Goal: Information Seeking & Learning: Learn about a topic

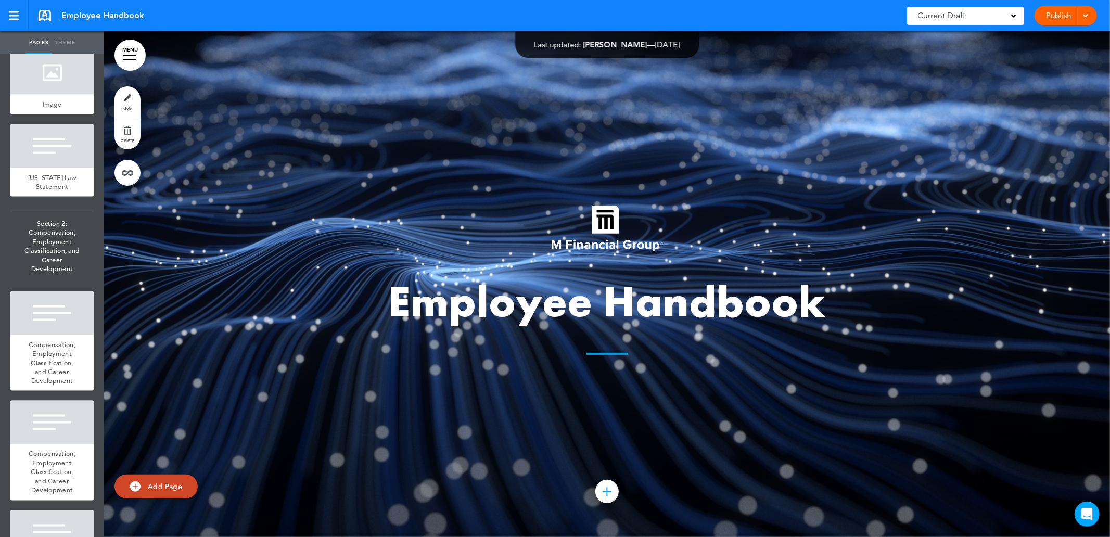
scroll to position [1503, 0]
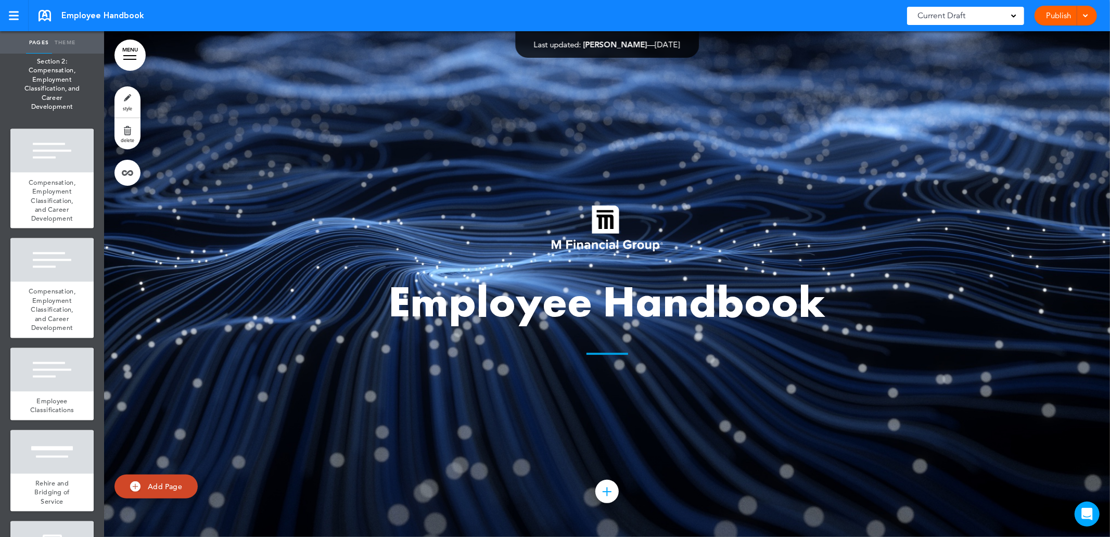
click at [1020, 15] on div "Current Draft" at bounding box center [965, 16] width 117 height 18
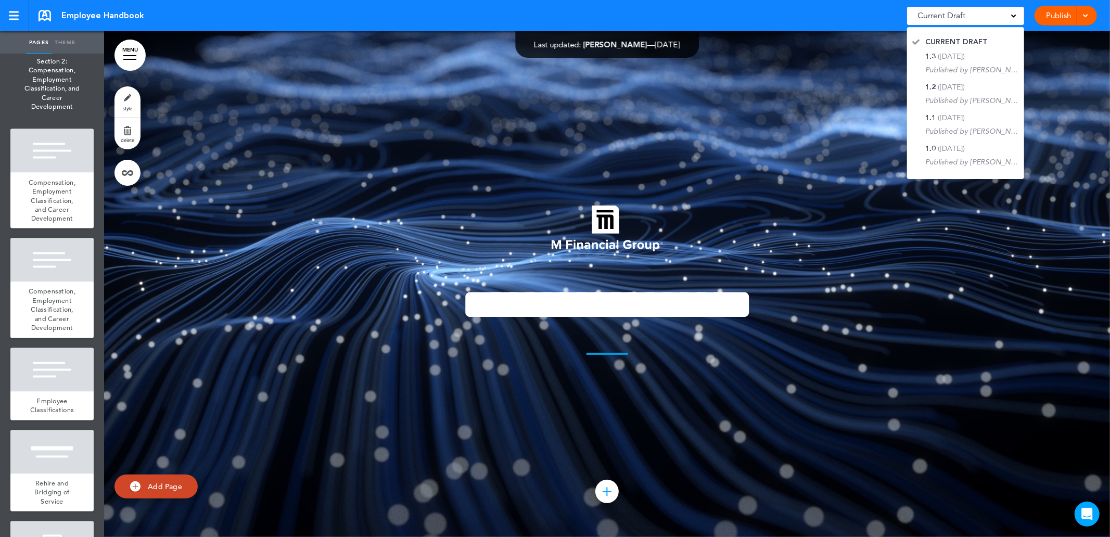
click at [873, 21] on div "Employee Handbook Saved! Current Draft CURRENT DRAFT 1.3 ([DATE]) Published by …" at bounding box center [555, 15] width 1110 height 31
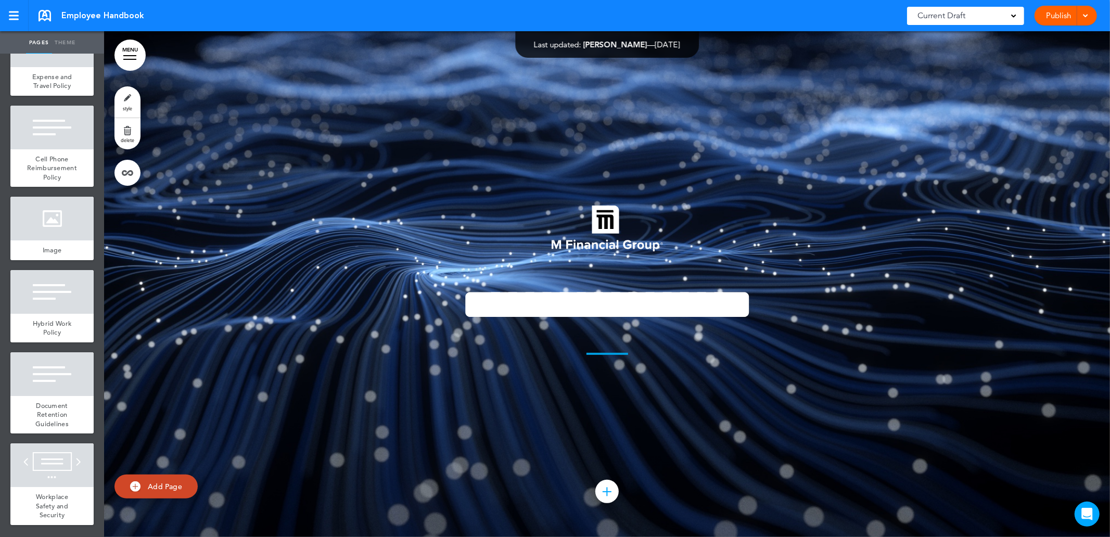
scroll to position [3006, 0]
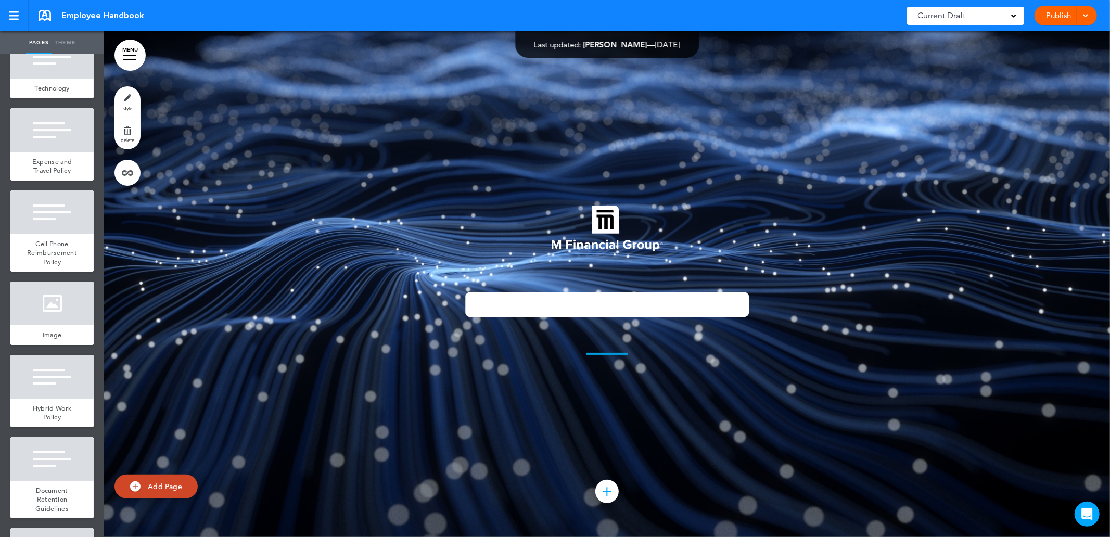
click at [14, 21] on link at bounding box center [14, 15] width 29 height 31
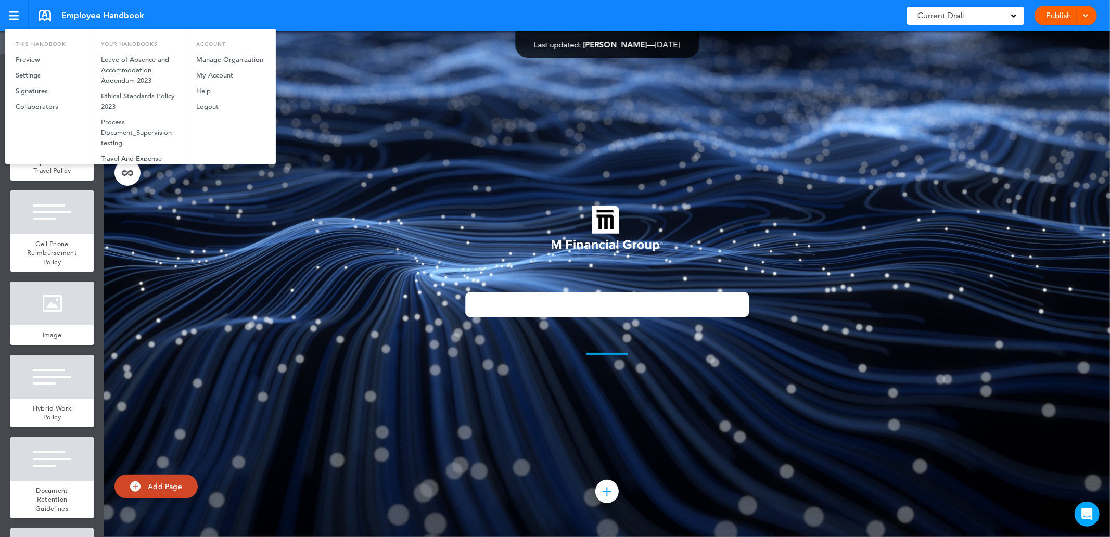
drag, startPoint x: 28, startPoint y: 102, endPoint x: 183, endPoint y: 213, distance: 191.3
click at [29, 104] on link "Collaborators" at bounding box center [50, 107] width 85 height 16
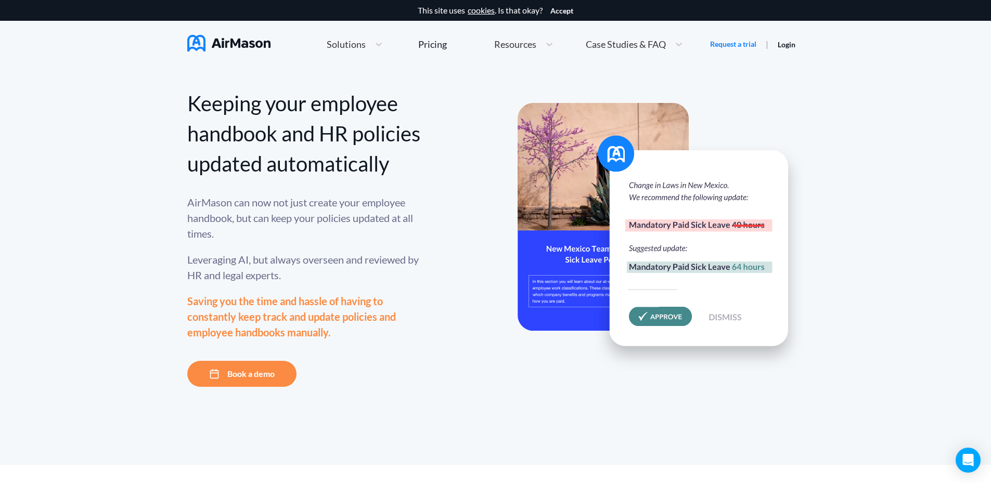
click at [539, 48] on div "Resources" at bounding box center [514, 44] width 51 height 13
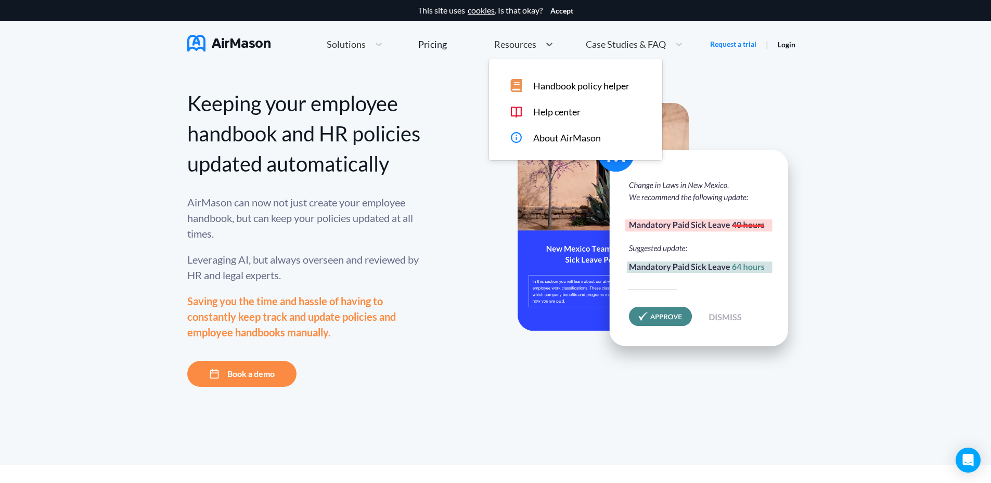
click at [410, 315] on div "Keeping your employee handbook and HR policies updated automatically AirMason c…" at bounding box center [304, 237] width 234 height 299
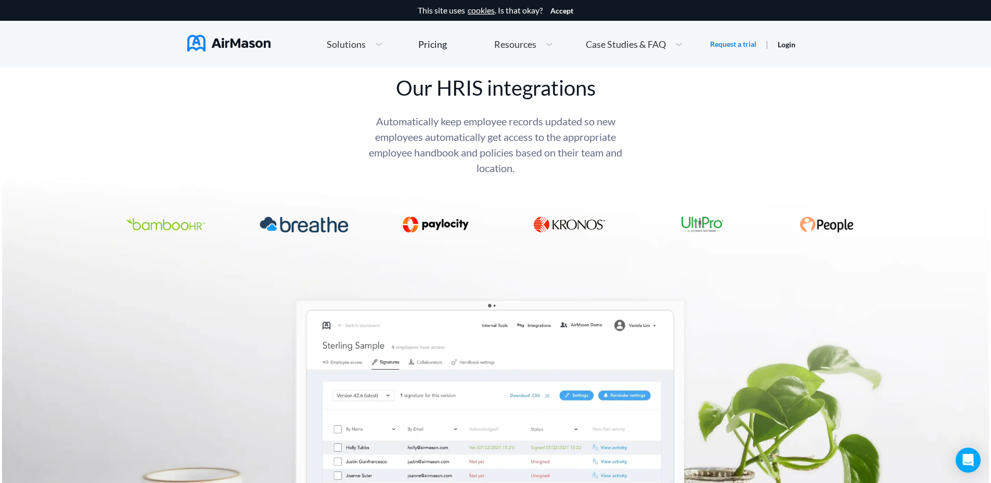
scroll to position [1509, 0]
click at [965, 463] on icon "Open Intercom Messenger" at bounding box center [968, 461] width 14 height 14
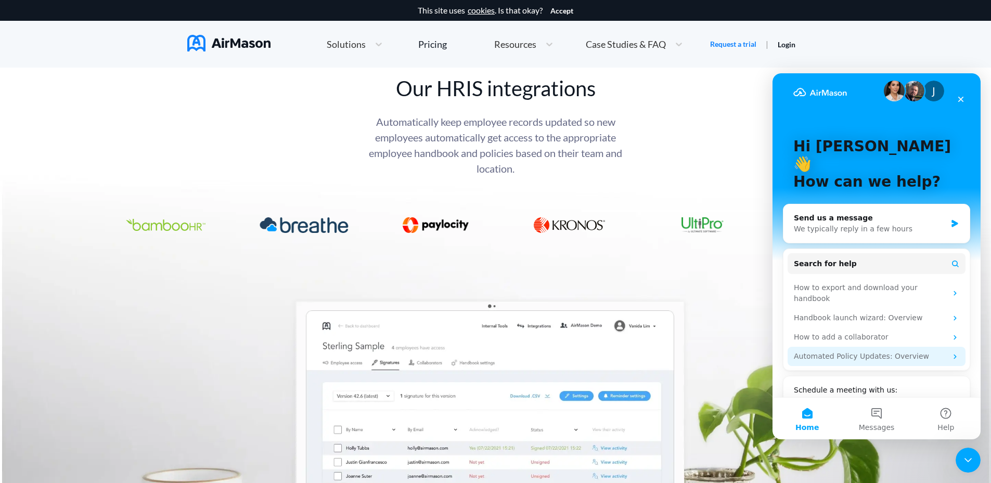
scroll to position [17, 0]
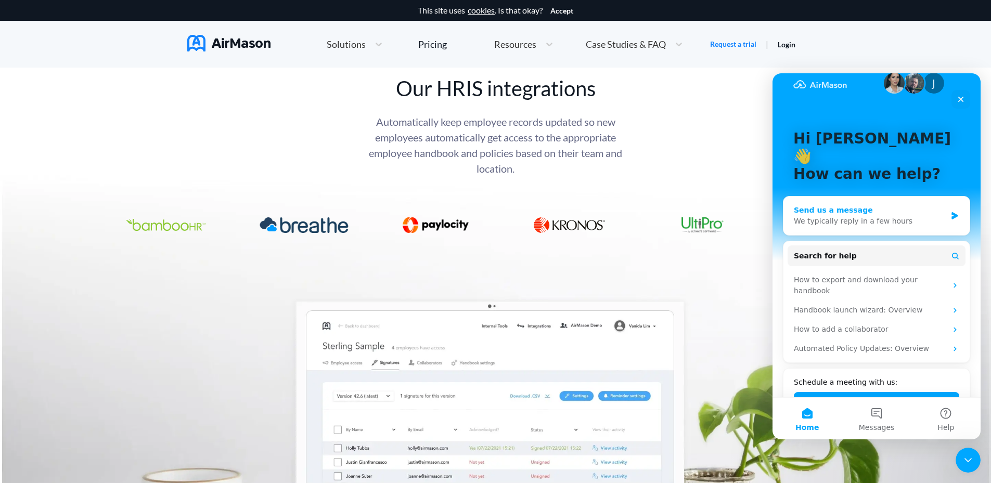
click at [888, 216] on div "We typically reply in a few hours" at bounding box center [870, 221] width 152 height 11
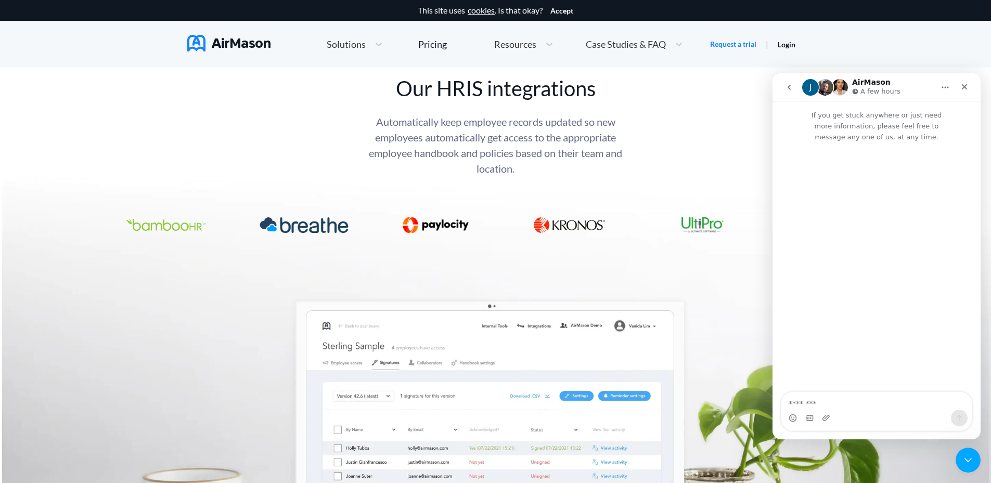
scroll to position [1047, 0]
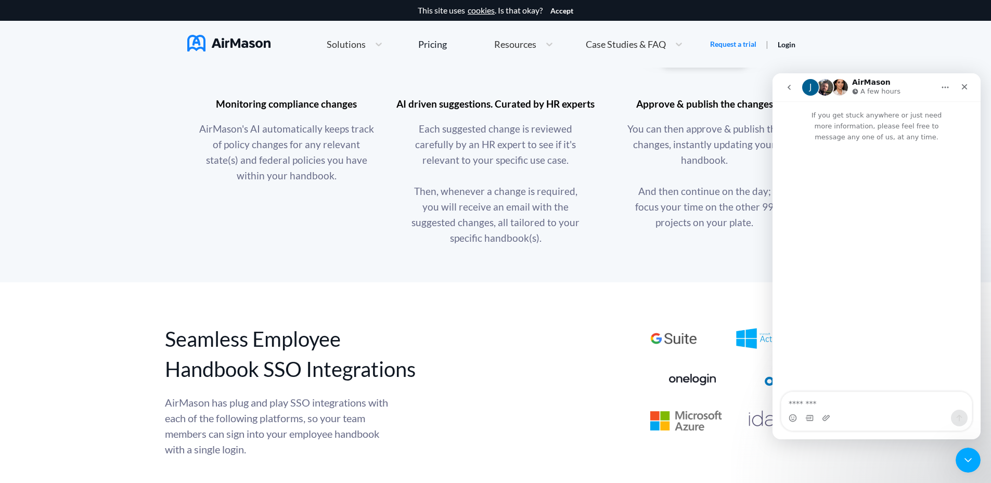
click at [531, 45] on span "Resources" at bounding box center [515, 44] width 42 height 9
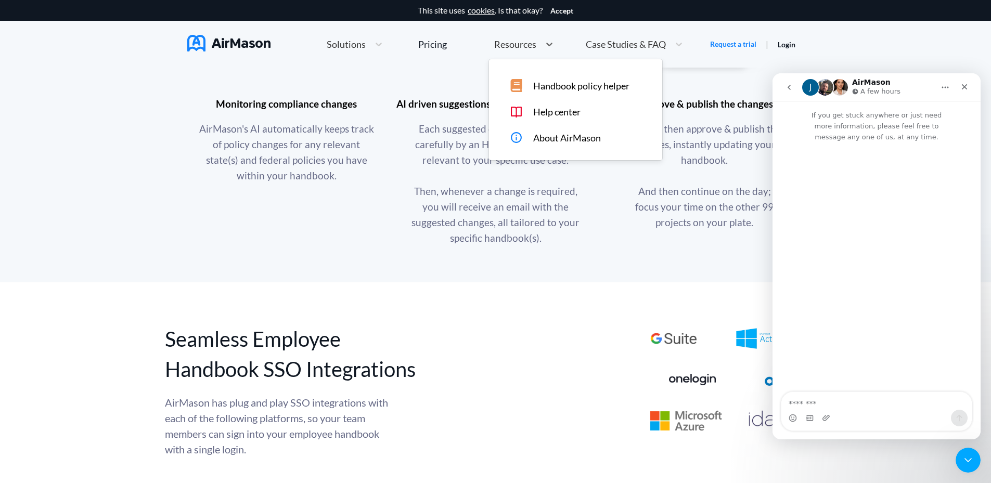
drag, startPoint x: 533, startPoint y: 84, endPoint x: 542, endPoint y: 53, distance: 32.3
click at [542, 53] on div "Resources" at bounding box center [524, 44] width 70 height 22
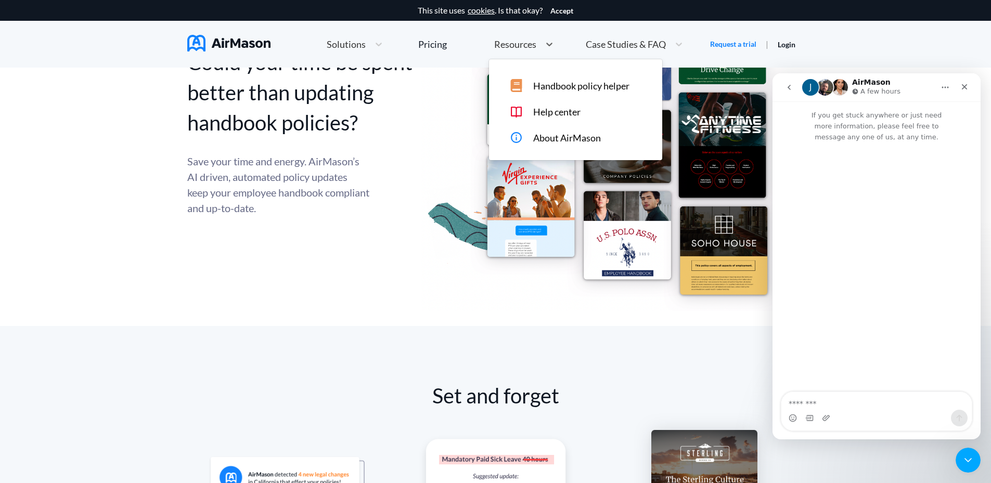
click at [548, 89] on span "Handbook policy helper" at bounding box center [581, 86] width 96 height 11
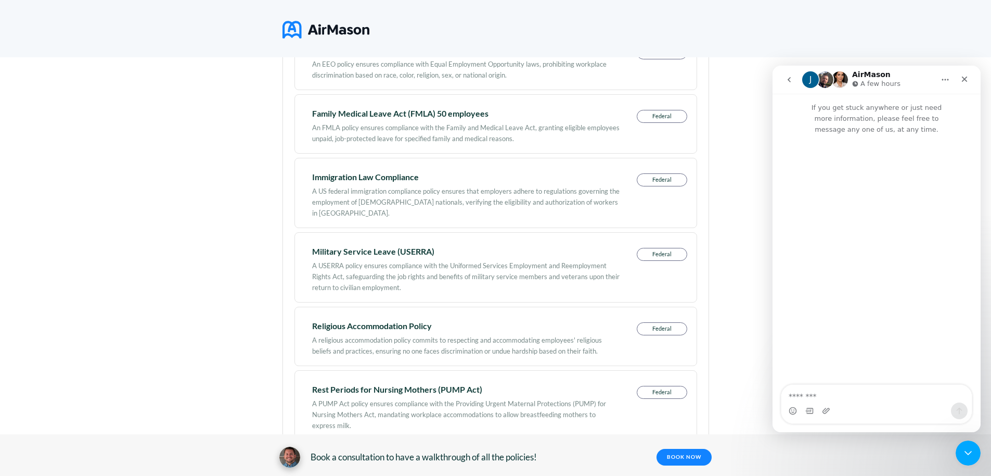
scroll to position [520, 0]
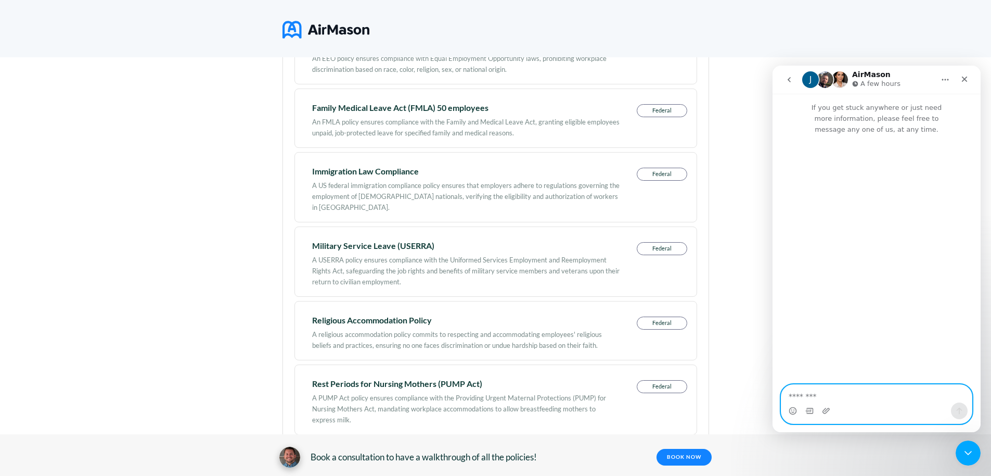
click at [821, 402] on textarea "Message…" at bounding box center [876, 393] width 190 height 18
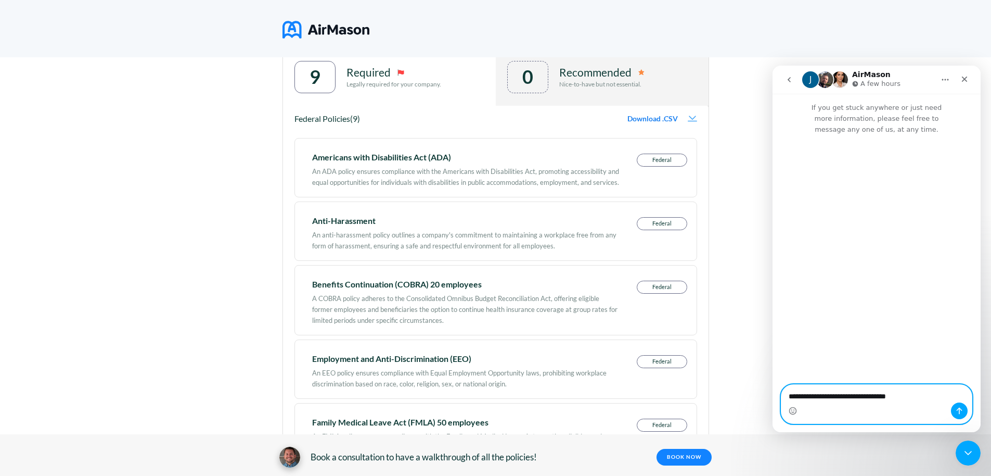
scroll to position [0, 0]
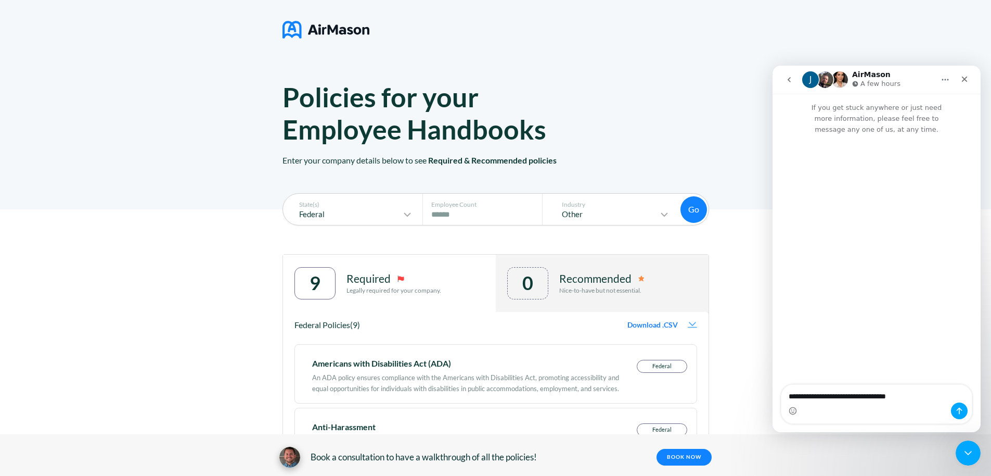
click at [434, 373] on div "An ADA policy ensures compliance with the Americans with Disabilities Act, prom…" at bounding box center [465, 380] width 307 height 27
click at [575, 374] on div "An ADA policy ensures compliance with the Americans with Disabilities Act, prom…" at bounding box center [465, 380] width 307 height 27
click at [658, 364] on p "Federal" at bounding box center [661, 366] width 49 height 12
click at [395, 368] on div "An ADA policy ensures compliance with the Americans with Disabilities Act, prom…" at bounding box center [465, 380] width 307 height 27
drag, startPoint x: 414, startPoint y: 392, endPoint x: 429, endPoint y: 392, distance: 15.1
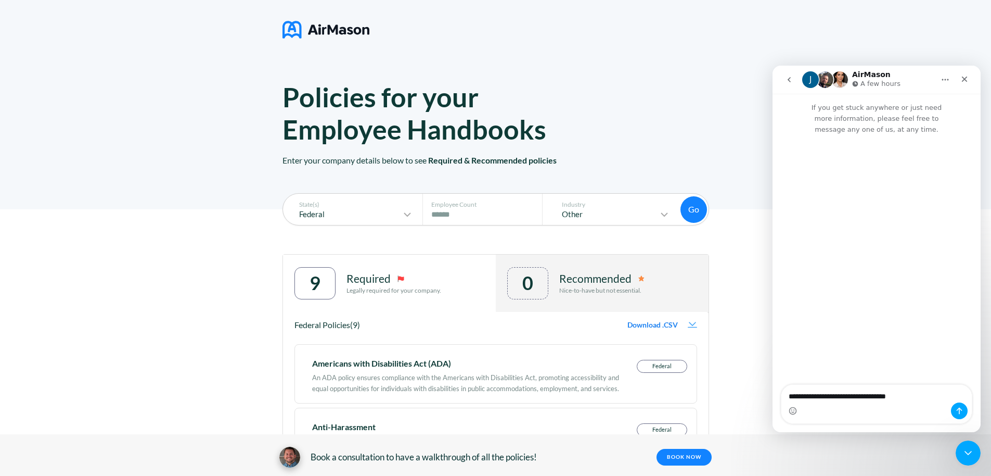
click at [414, 392] on div "An ADA policy ensures compliance with the Americans with Disabilities Act, prom…" at bounding box center [465, 380] width 307 height 27
click at [530, 389] on div "An ADA policy ensures compliance with the Americans with Disabilities Act, prom…" at bounding box center [465, 380] width 307 height 27
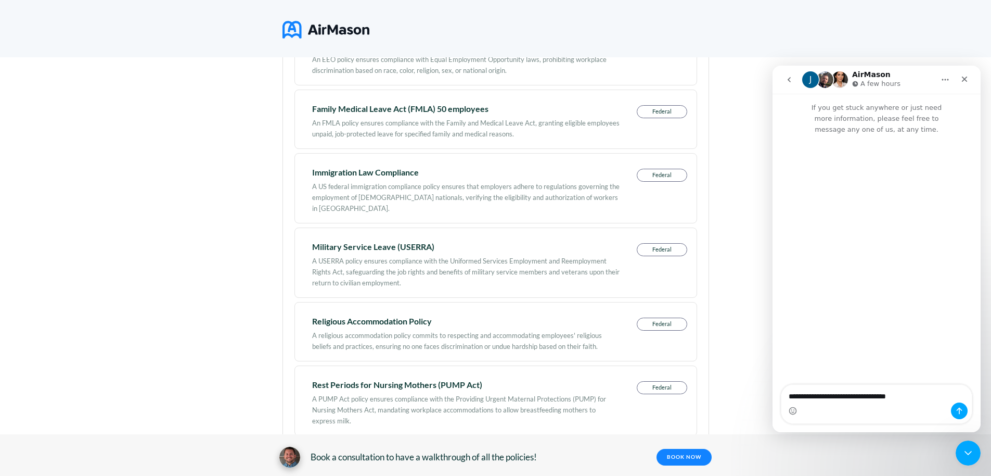
scroll to position [565, 0]
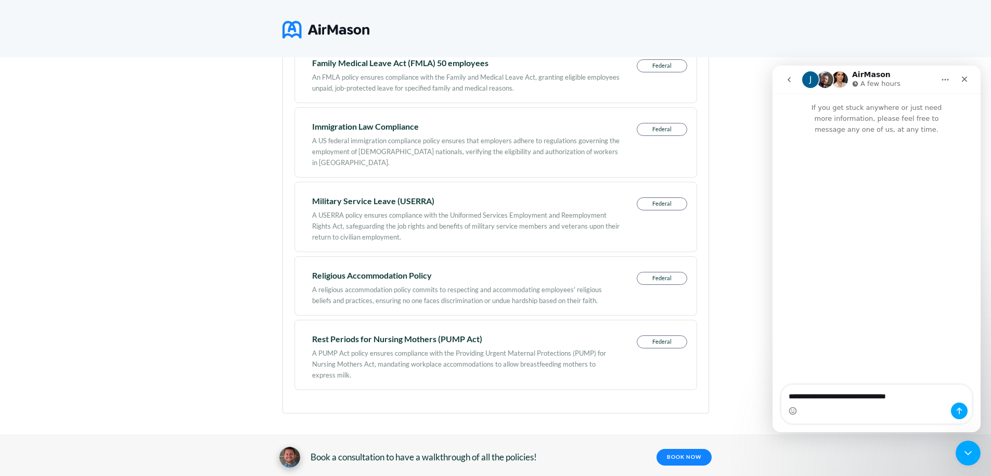
click at [670, 358] on div "Federal" at bounding box center [662, 357] width 50 height 45
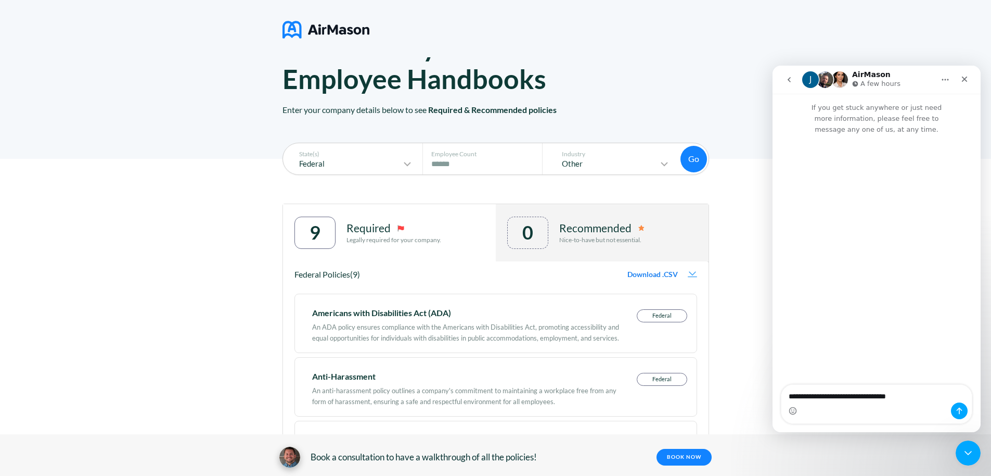
scroll to position [0, 0]
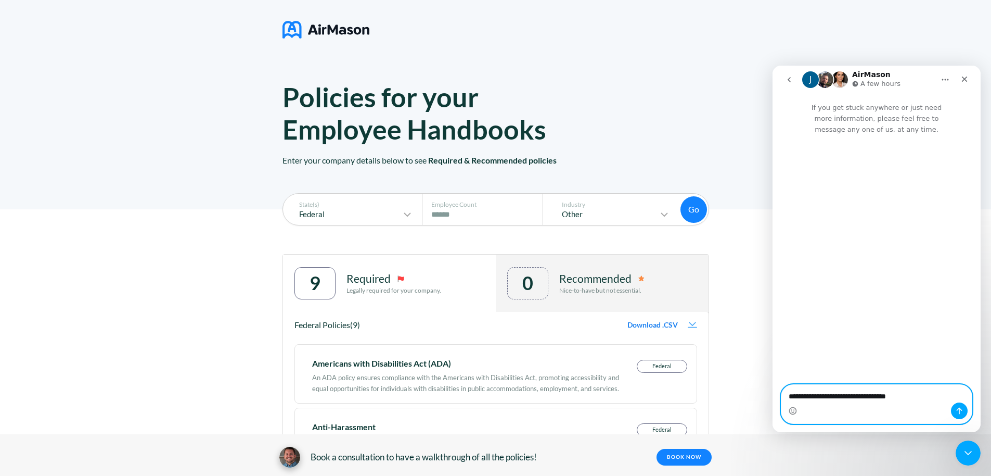
click at [788, 395] on textarea "**********" at bounding box center [876, 393] width 190 height 18
type textarea "**********"
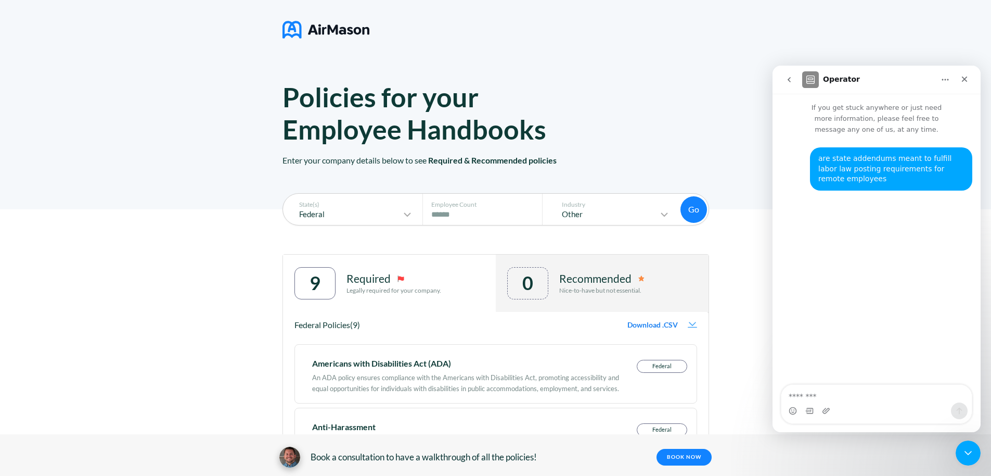
drag, startPoint x: 632, startPoint y: 119, endPoint x: 652, endPoint y: 72, distance: 51.2
click at [632, 119] on div "Policies for your Employee Handbooks Enter your company details below to see Re…" at bounding box center [496, 145] width 427 height 129
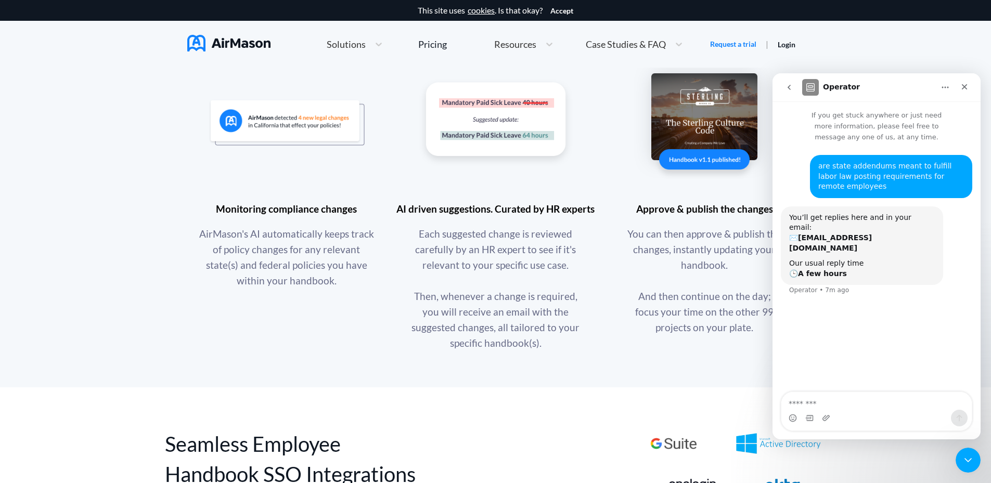
scroll to position [936, 0]
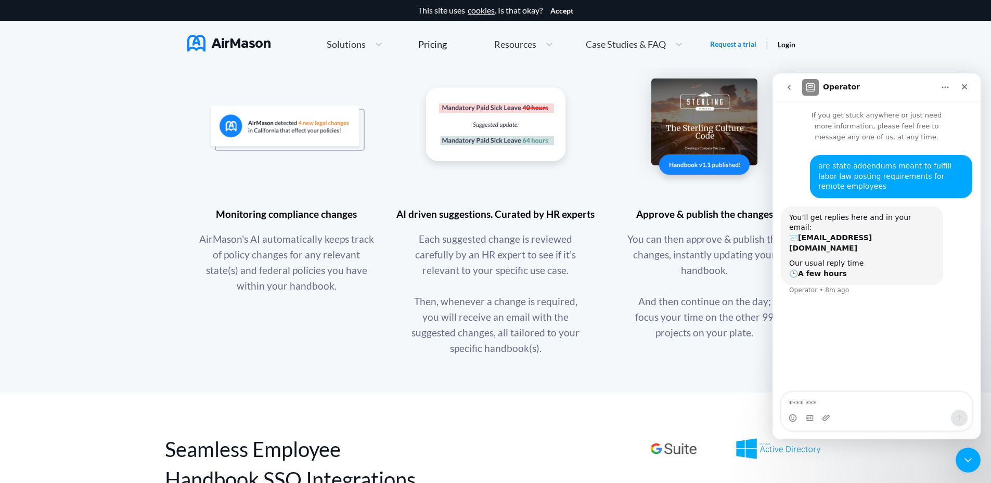
click at [640, 391] on div "Set and forget Monitoring compliance changes AirMason's AI automatically keeps …" at bounding box center [495, 184] width 991 height 419
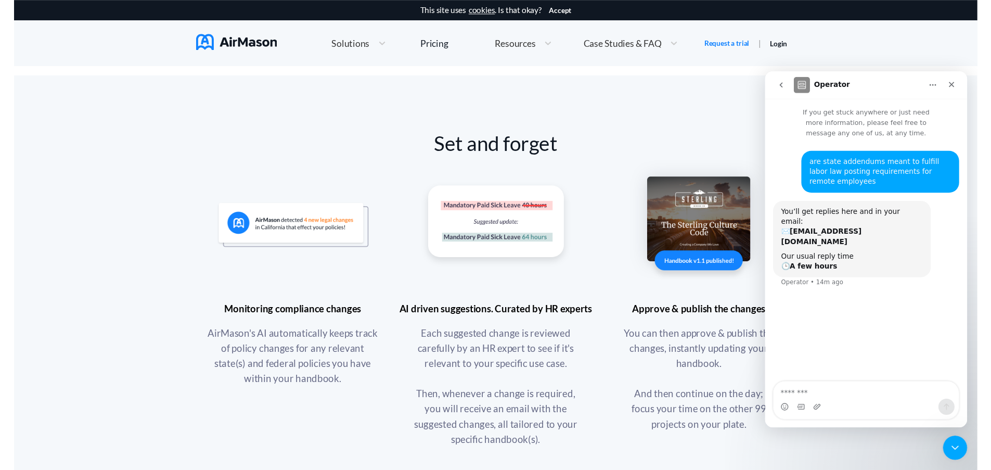
scroll to position [676, 0]
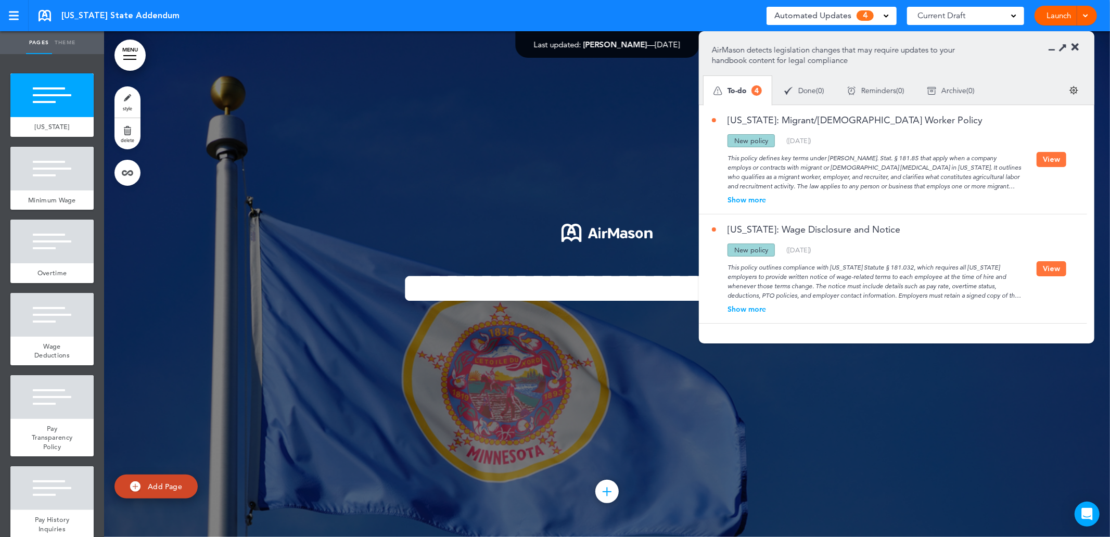
click at [1074, 44] on icon at bounding box center [1074, 47] width 7 height 10
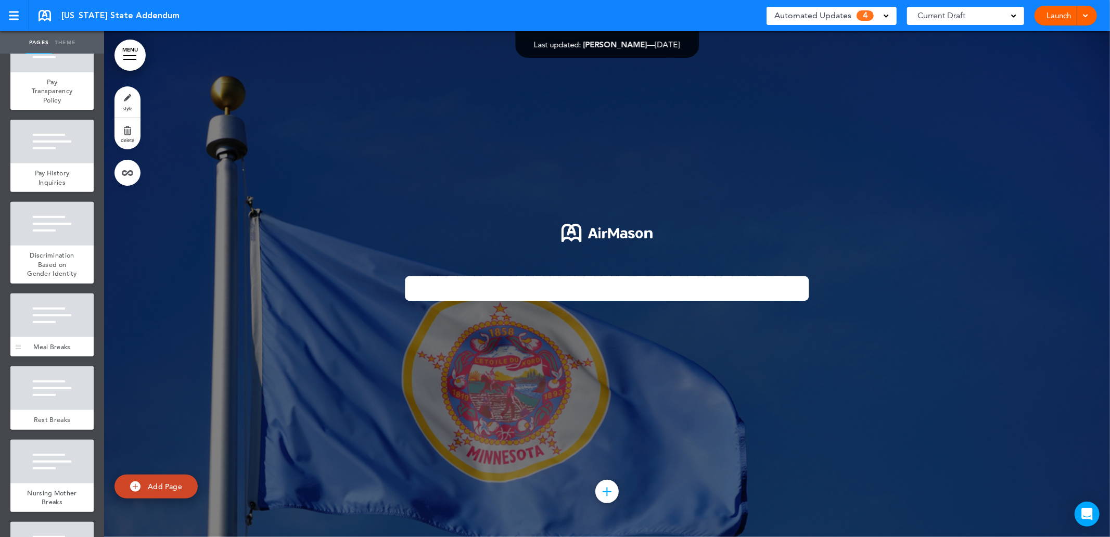
scroll to position [694, 0]
